Goal: Navigation & Orientation: Understand site structure

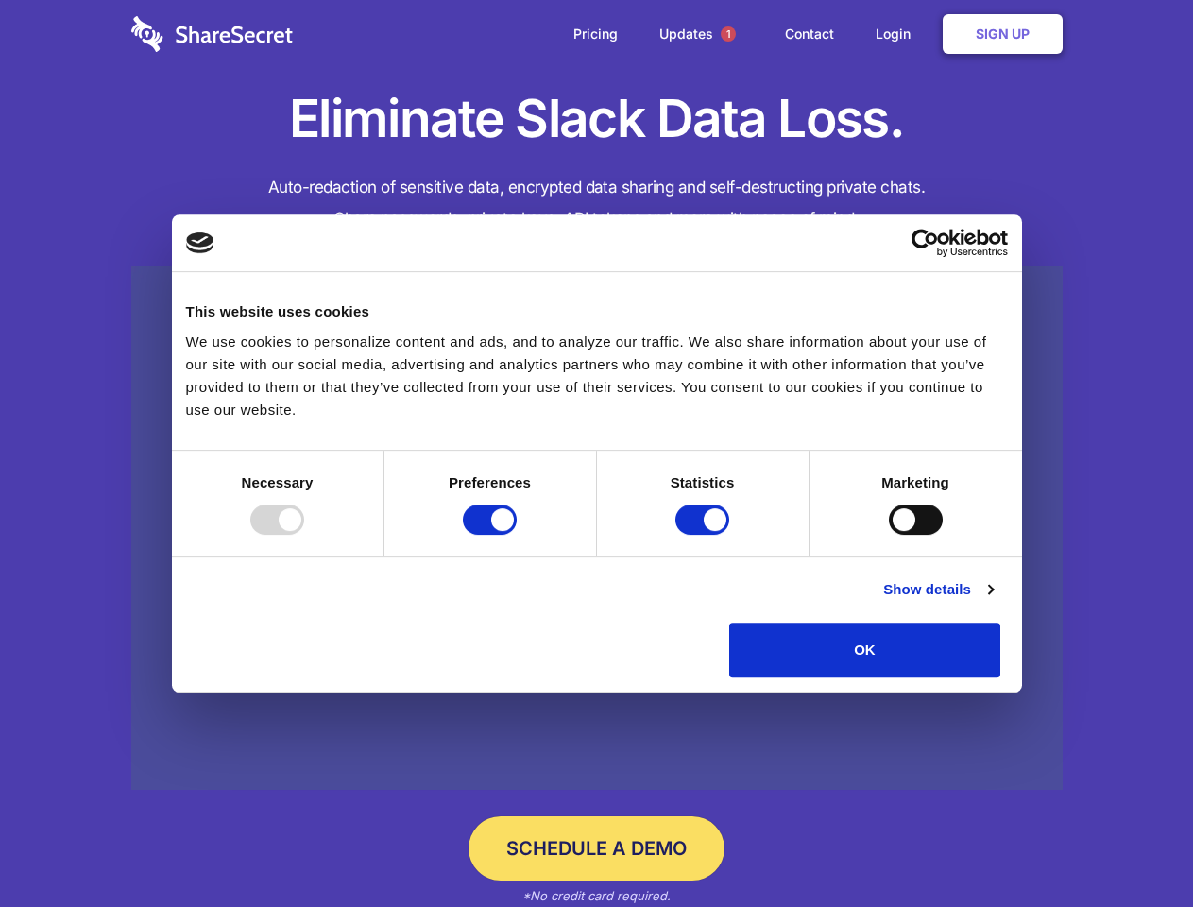
click at [304, 535] on div at bounding box center [277, 519] width 54 height 30
click at [517, 535] on input "Preferences" at bounding box center [490, 519] width 54 height 30
checkbox input "false"
click at [705, 535] on input "Statistics" at bounding box center [702, 519] width 54 height 30
checkbox input "false"
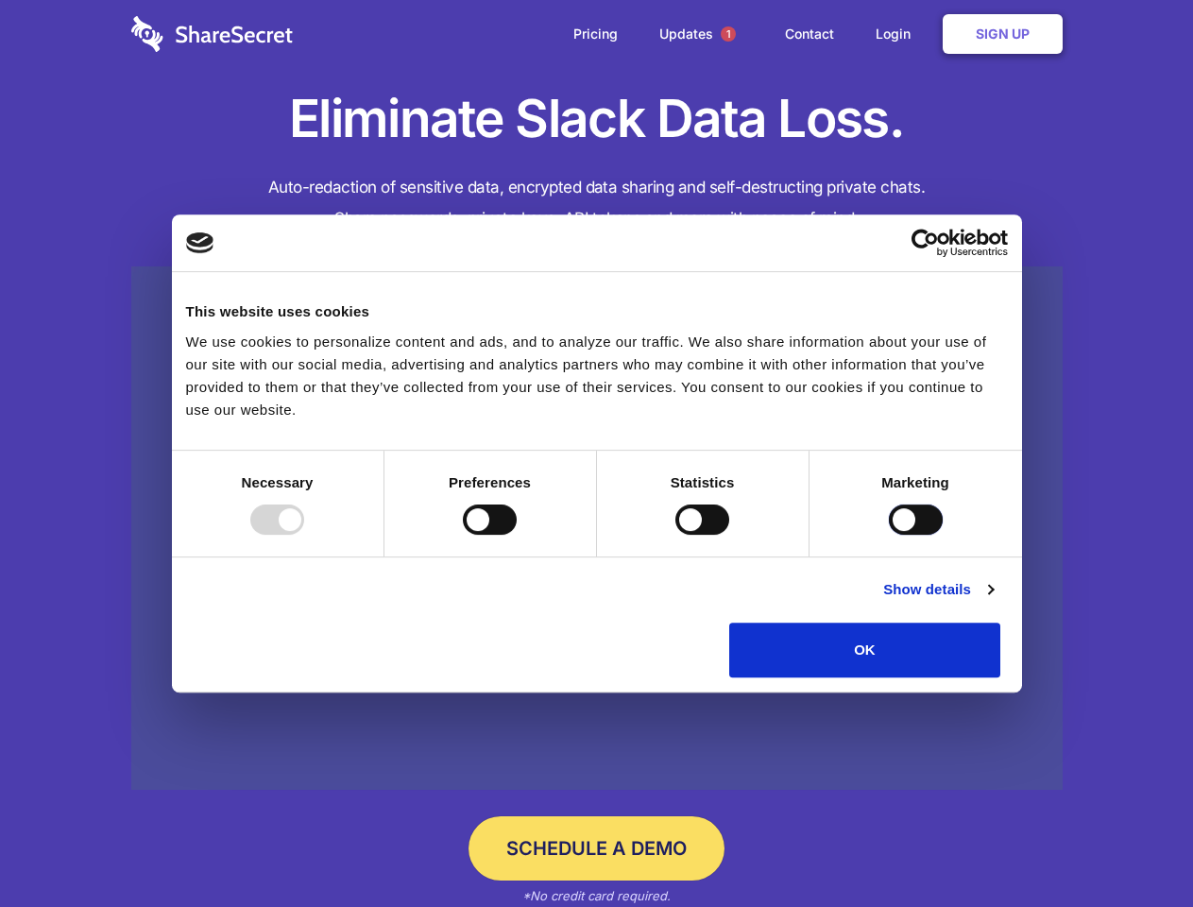
click at [889, 535] on input "Marketing" at bounding box center [916, 519] width 54 height 30
checkbox input "true"
